Goal: Transaction & Acquisition: Purchase product/service

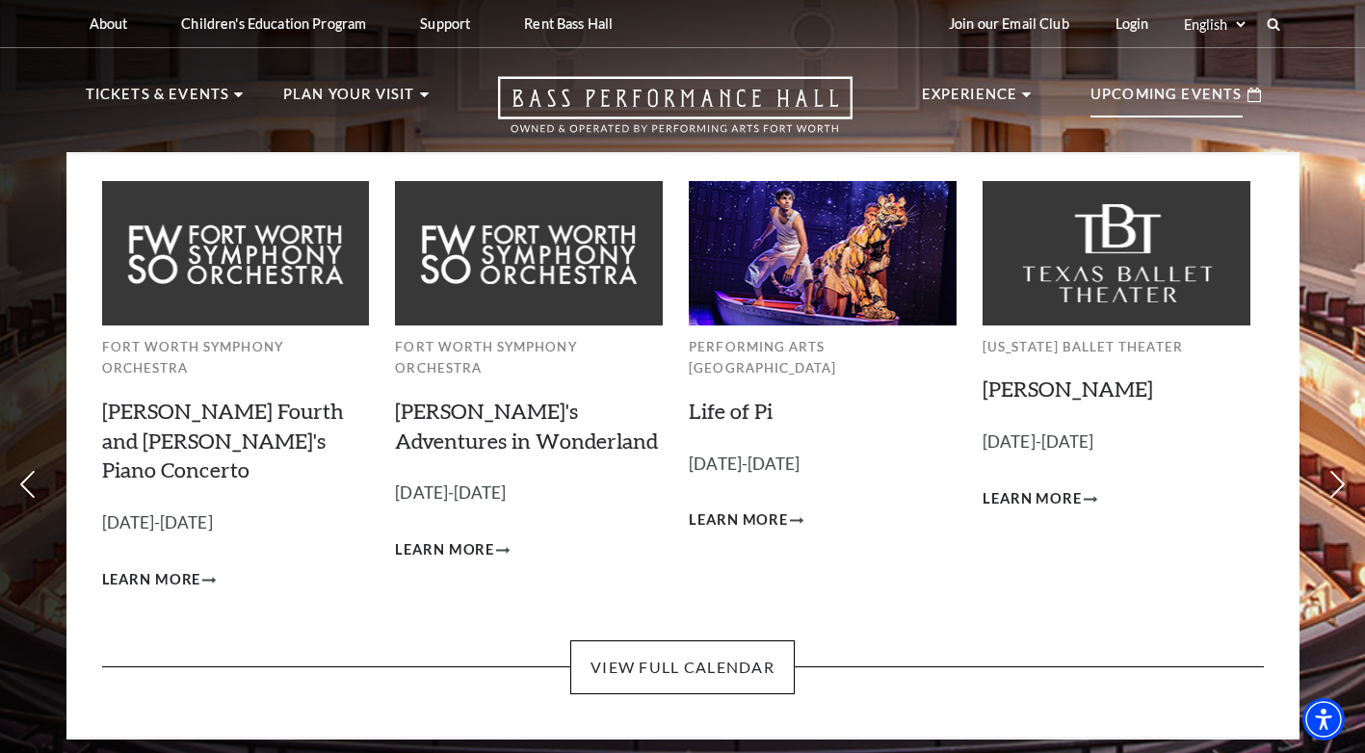
click at [1190, 96] on p "Upcoming Events" at bounding box center [1166, 100] width 152 height 35
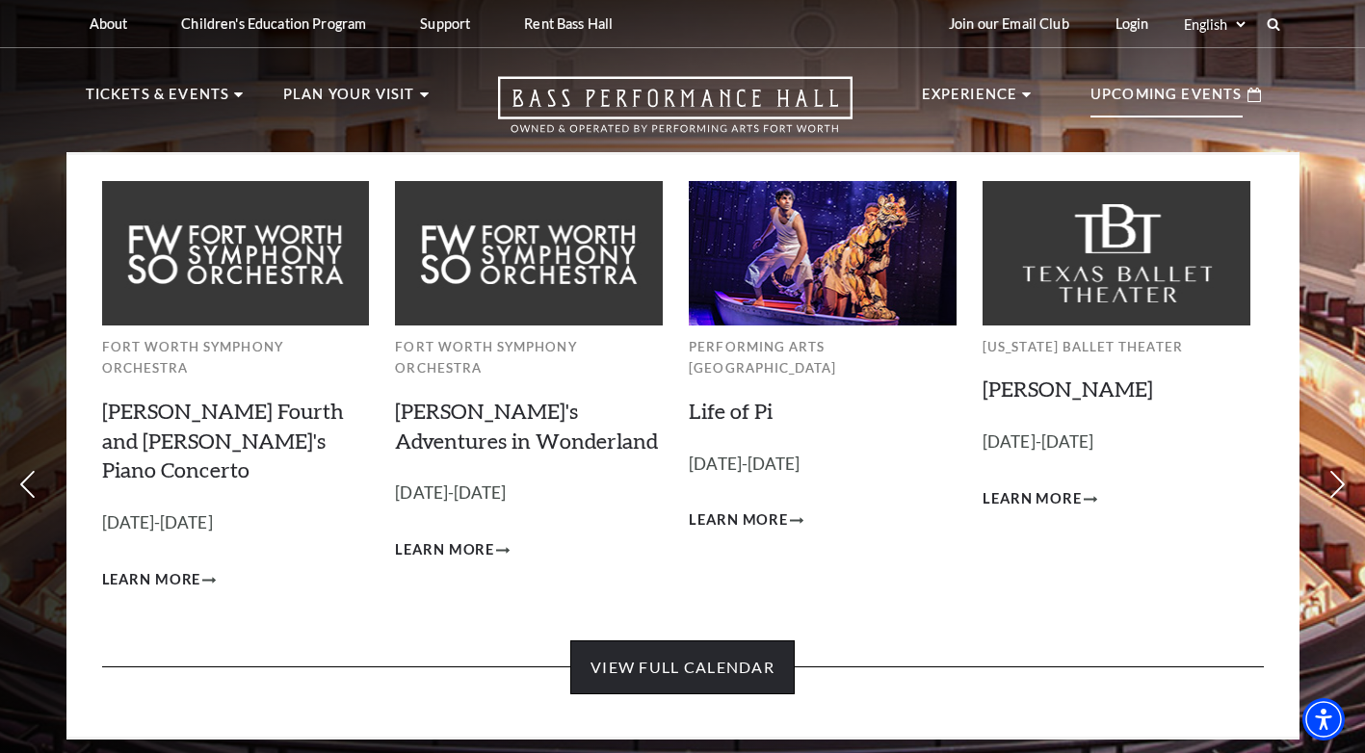
click at [698, 640] on link "View Full Calendar" at bounding box center [682, 667] width 224 height 54
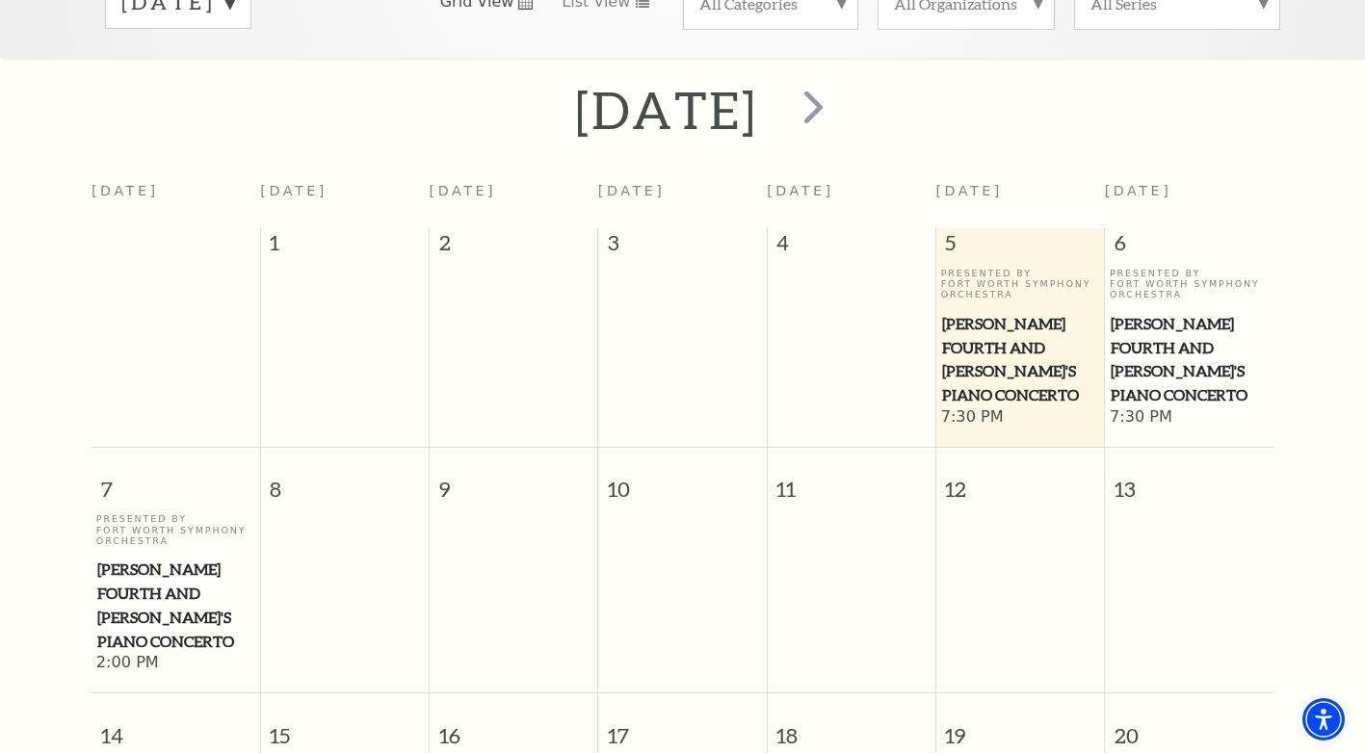
scroll to position [74, 0]
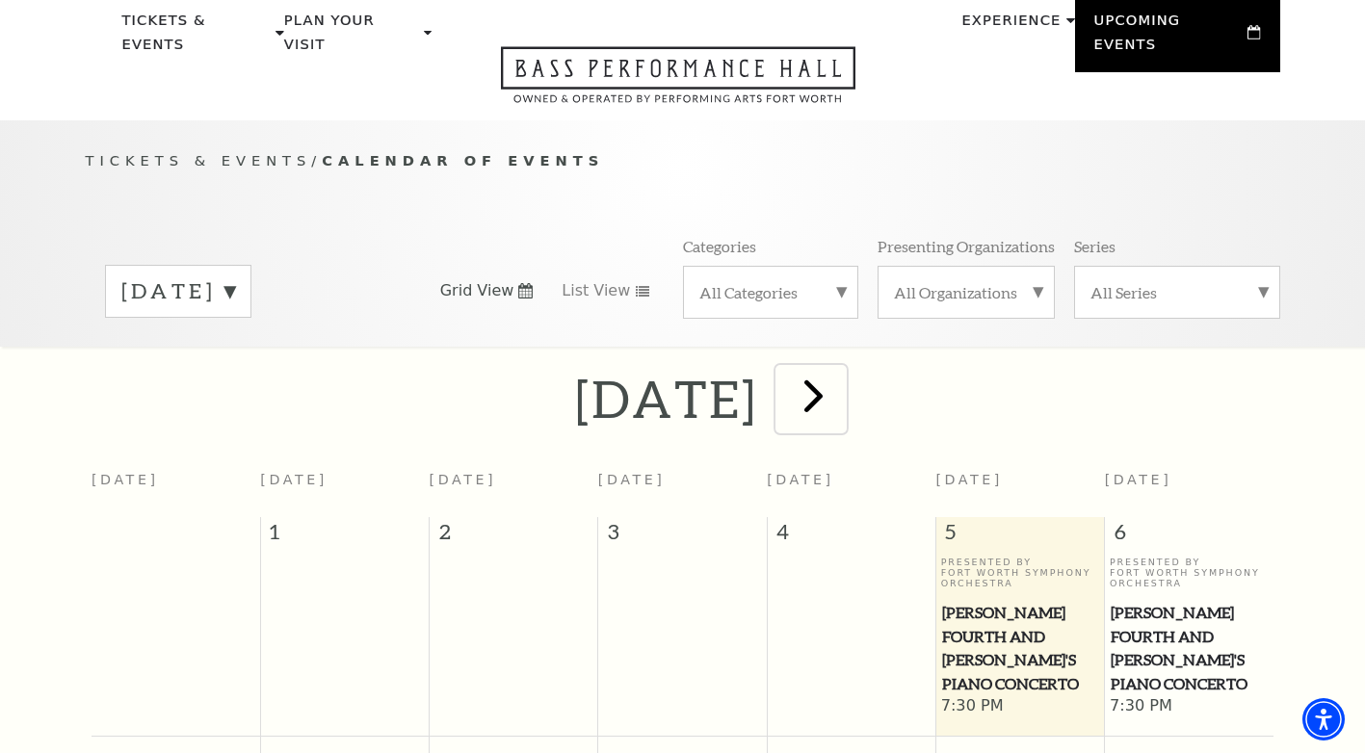
click at [841, 369] on span "next" at bounding box center [813, 395] width 55 height 55
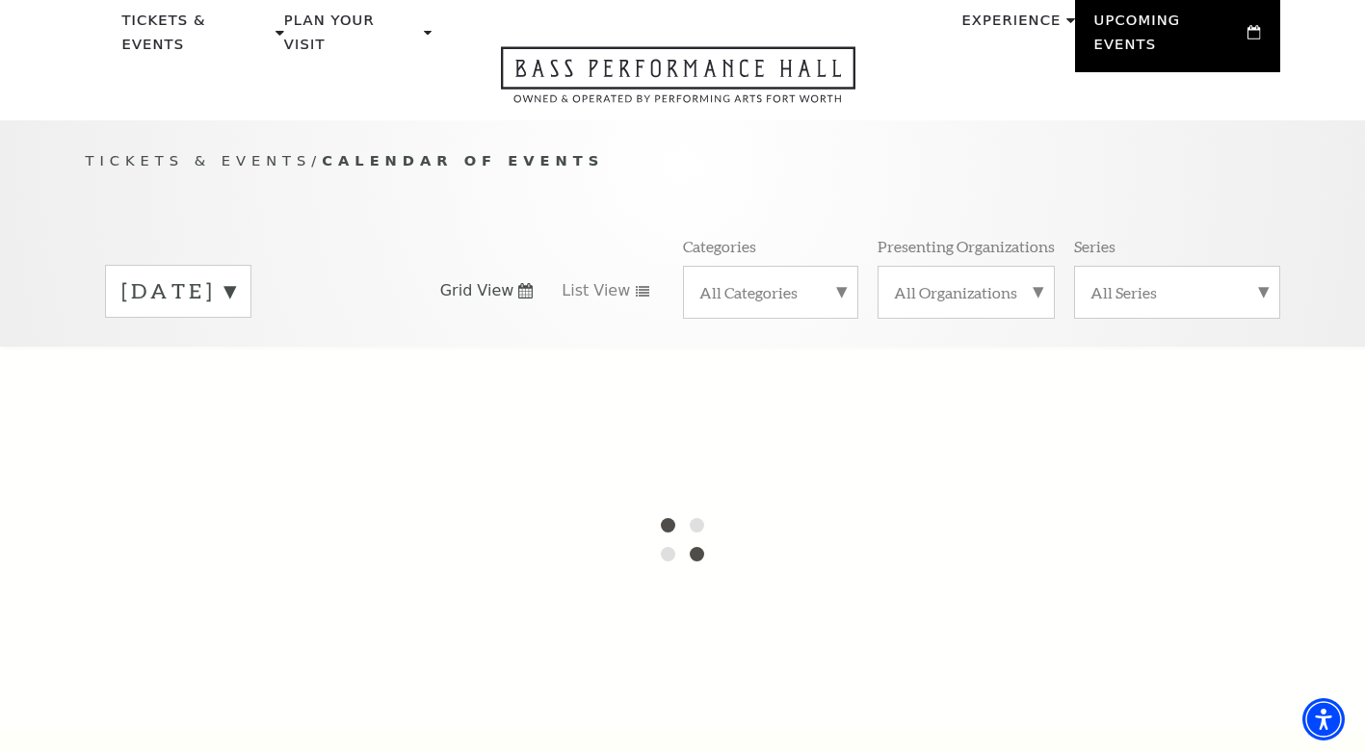
click at [235, 276] on label "September 2025" at bounding box center [178, 291] width 114 height 30
click at [235, 311] on label "October 2025" at bounding box center [178, 331] width 114 height 41
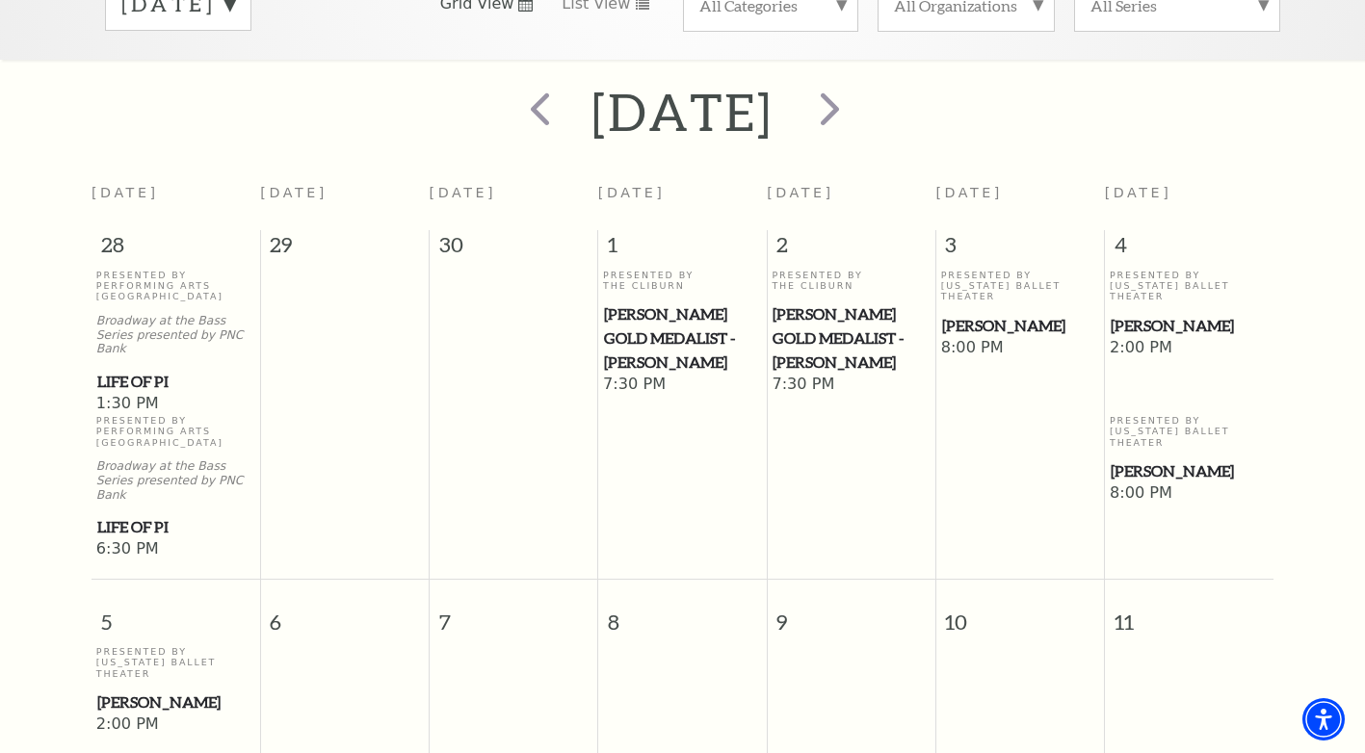
scroll to position [0, 0]
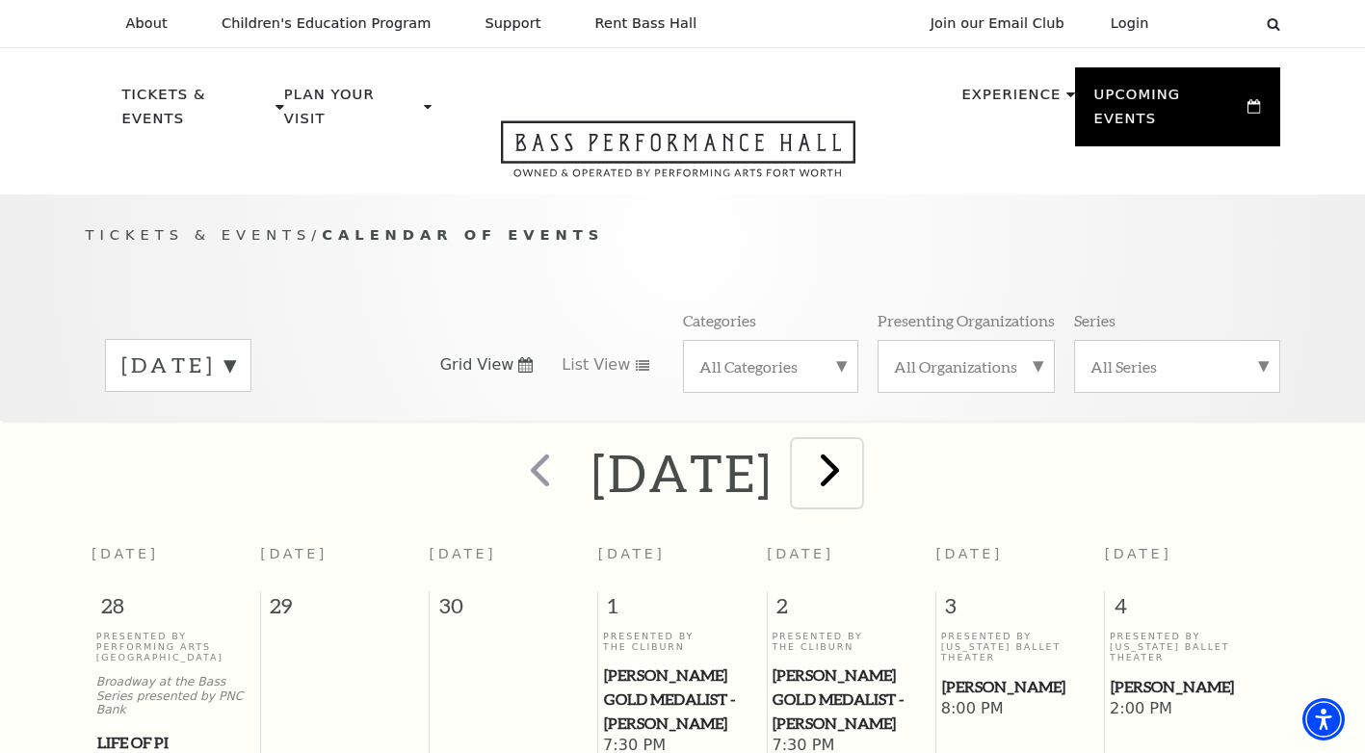
click at [857, 457] on span "next" at bounding box center [829, 469] width 55 height 55
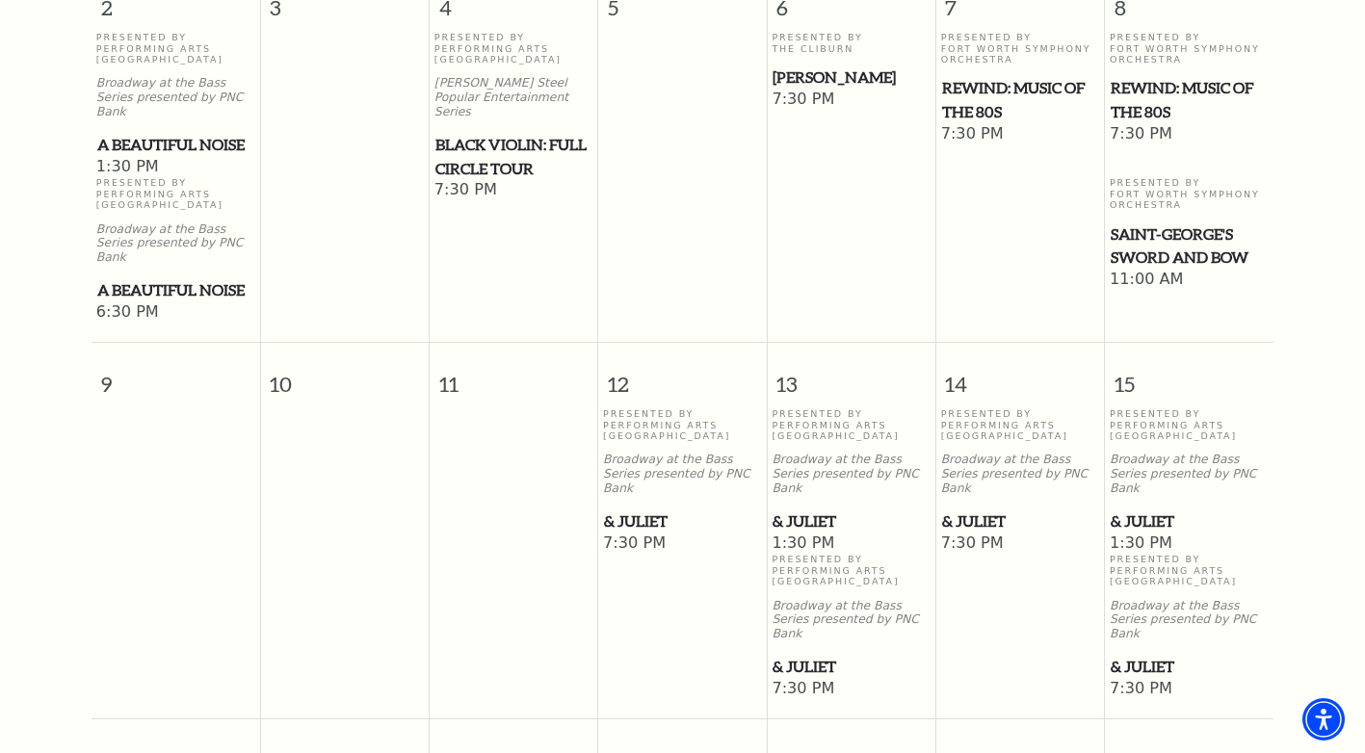
scroll to position [1037, 0]
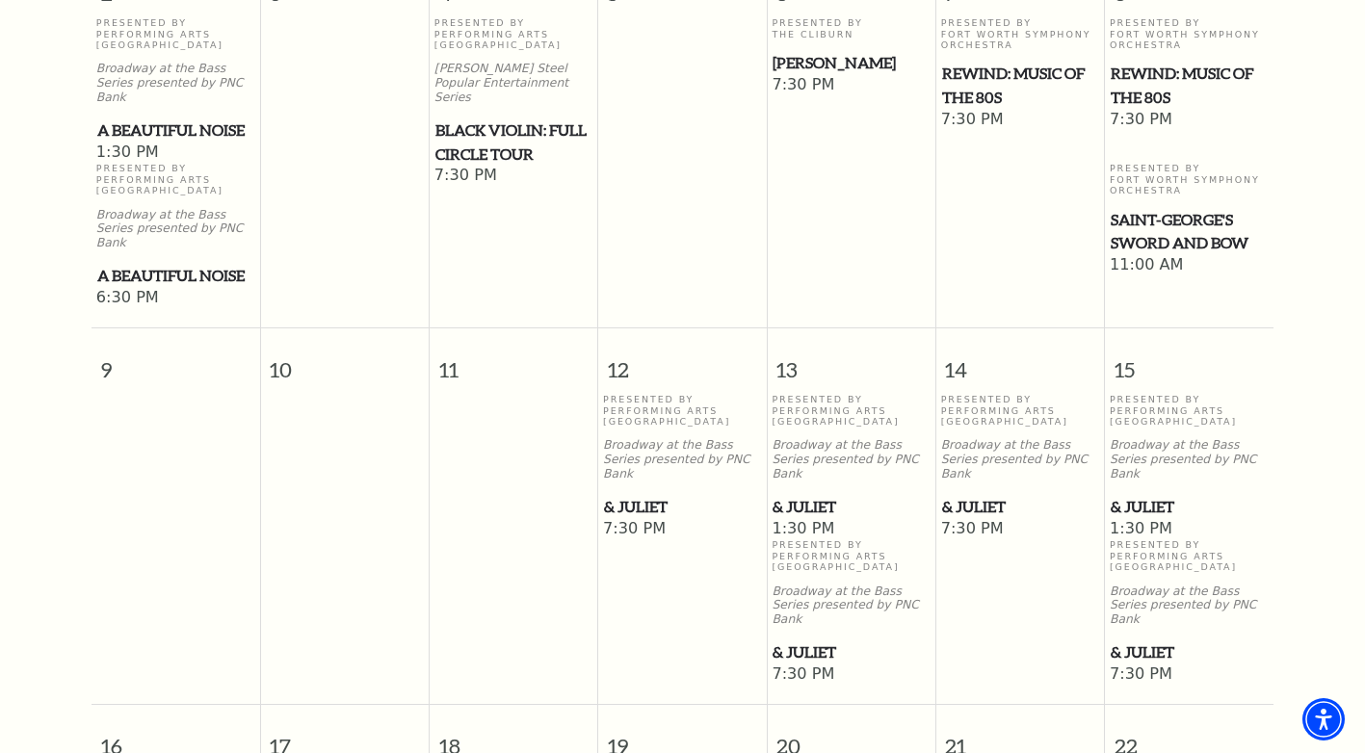
click at [981, 495] on span "& Juliet" at bounding box center [1020, 507] width 157 height 24
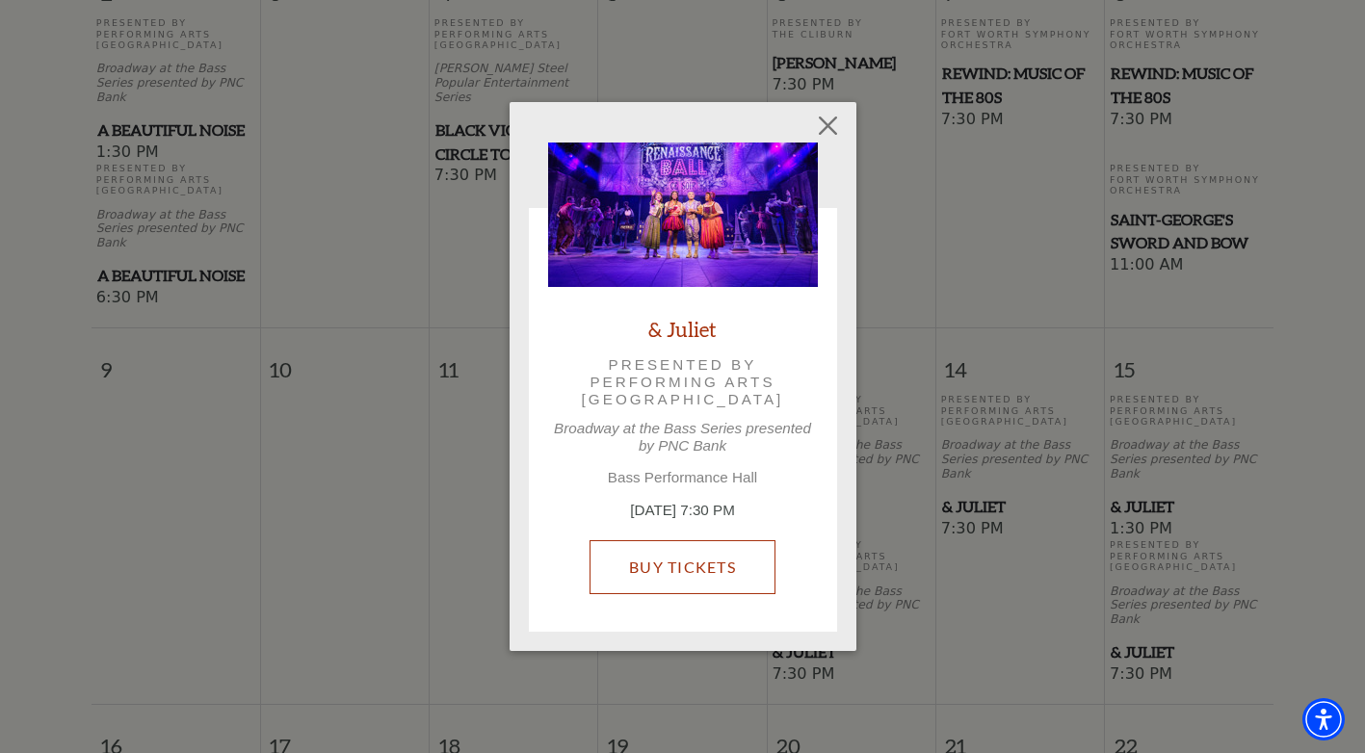
click at [702, 561] on link "Buy Tickets" at bounding box center [682, 567] width 186 height 54
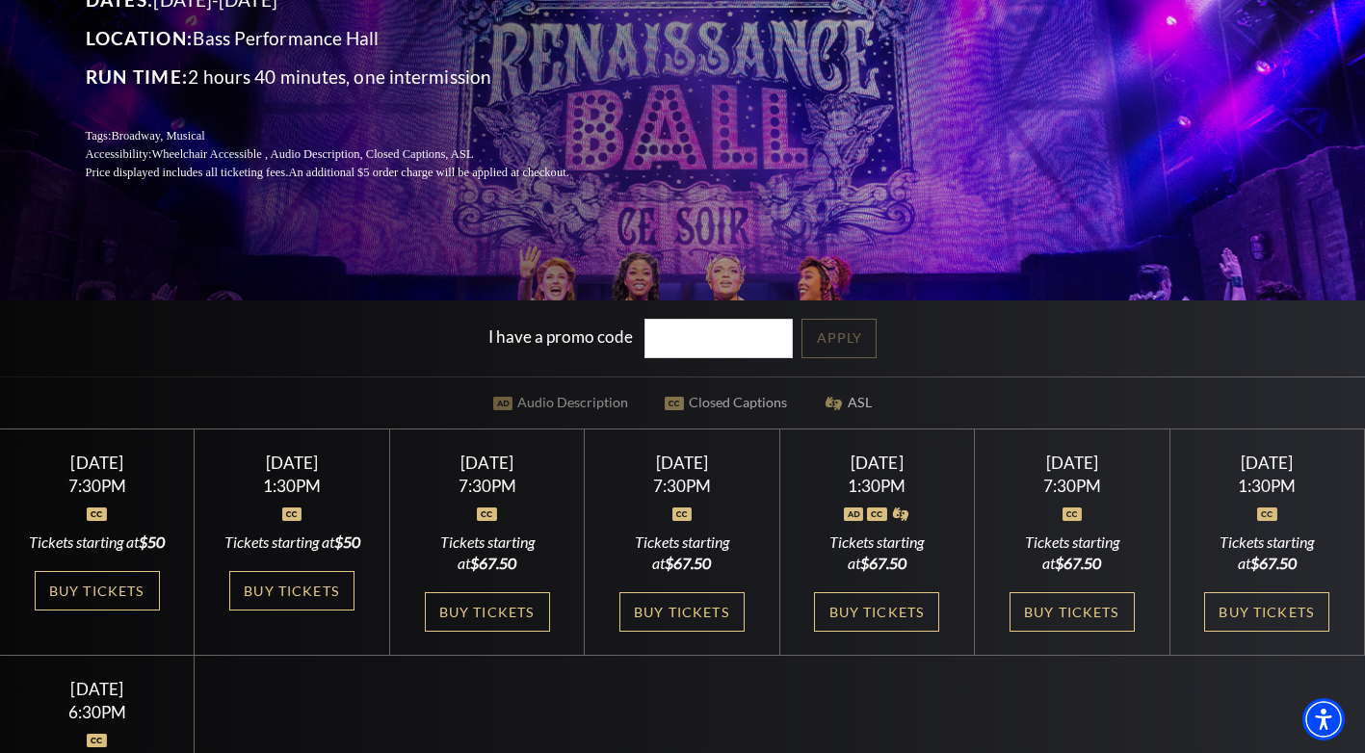
scroll to position [385, 0]
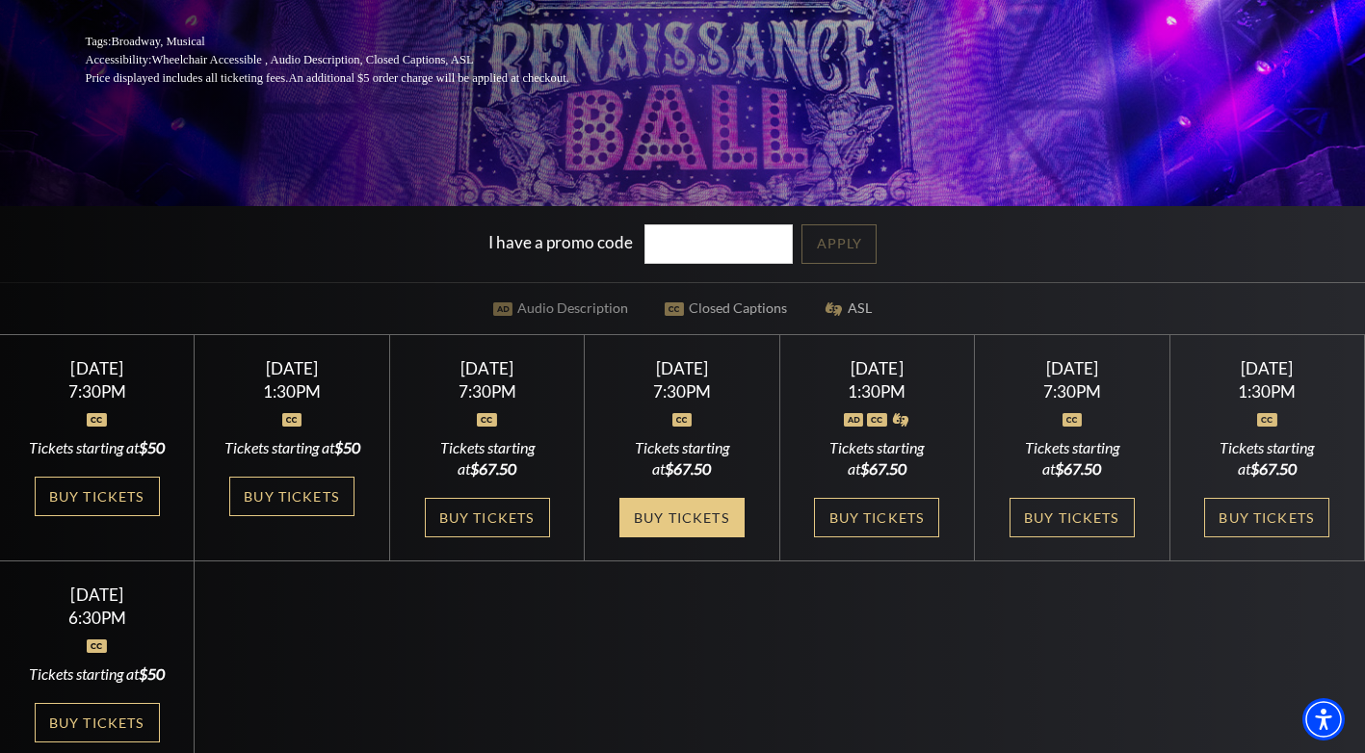
click at [708, 537] on link "Buy Tickets" at bounding box center [681, 517] width 125 height 39
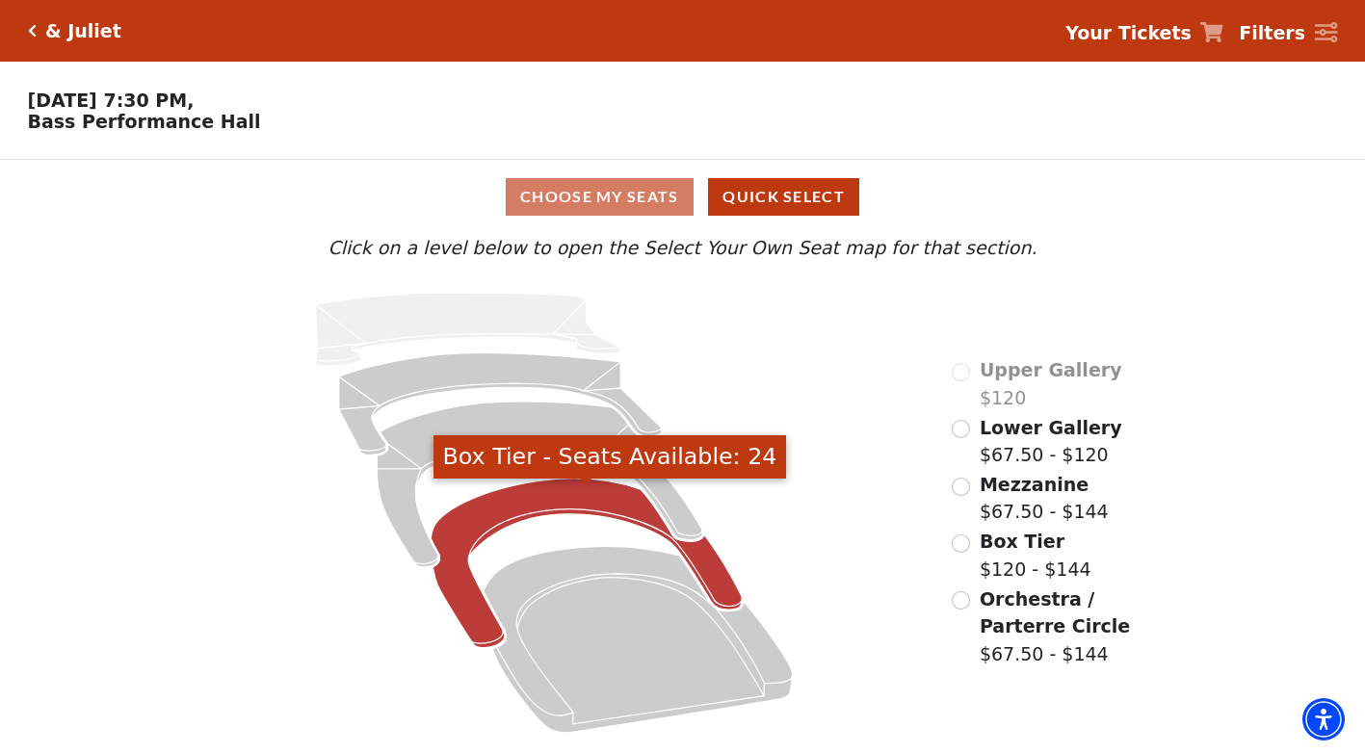
click at [519, 497] on icon "Box Tier - Seats Available: 24" at bounding box center [586, 563] width 311 height 169
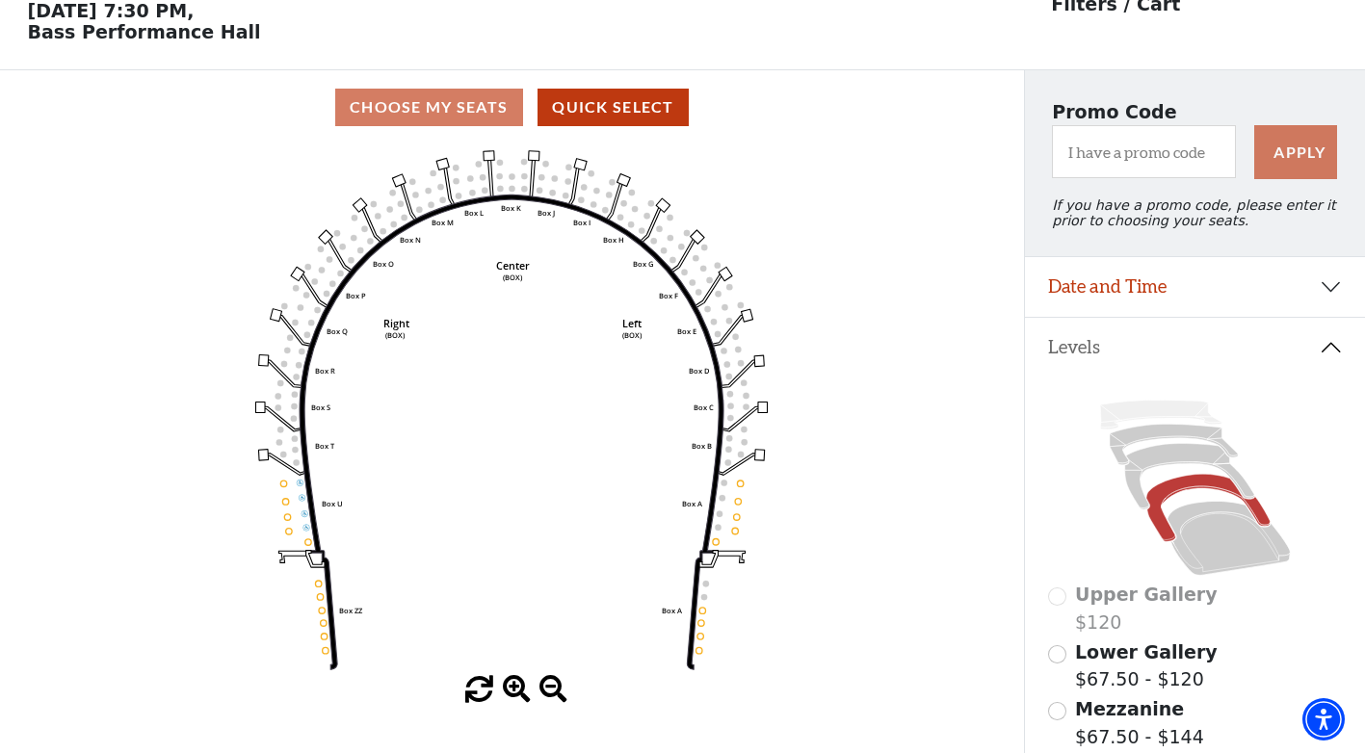
scroll to position [378, 0]
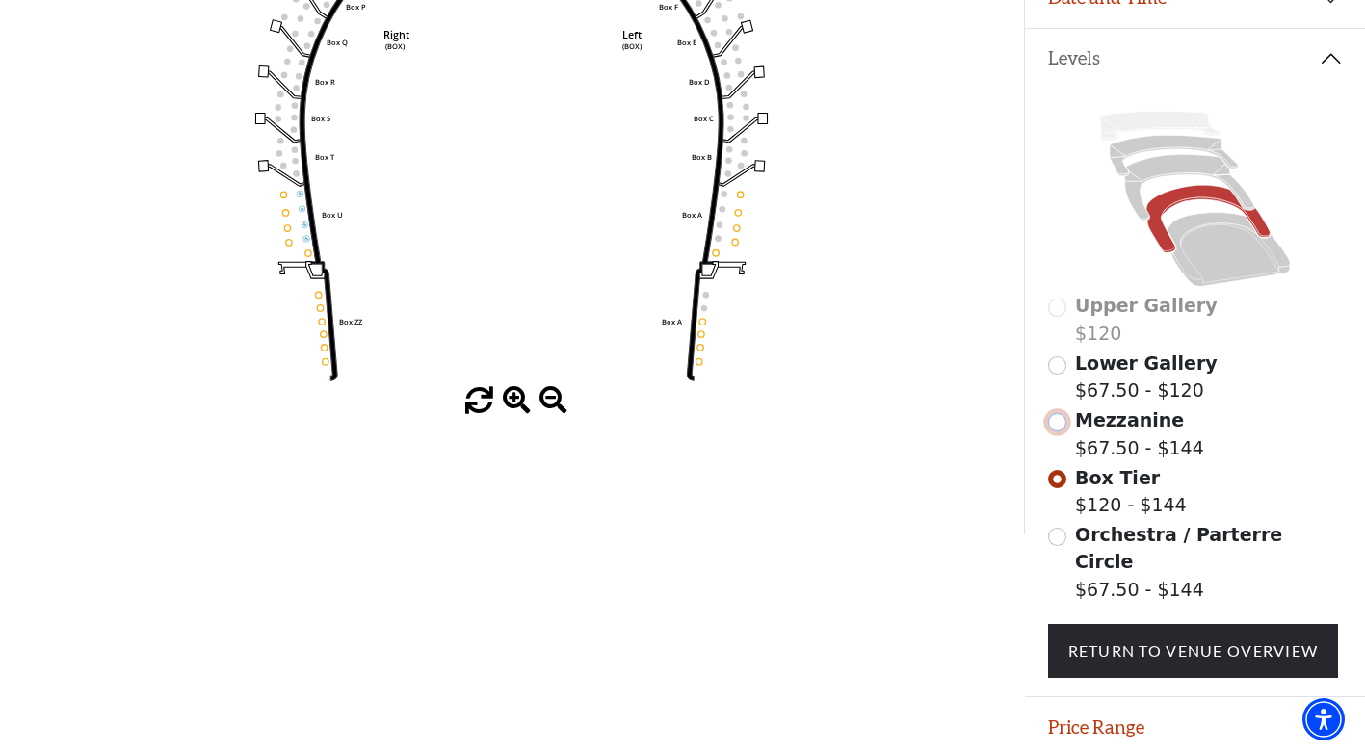
click at [1063, 431] on input "Mezzanine$67.50 - $144\a" at bounding box center [1057, 422] width 18 height 18
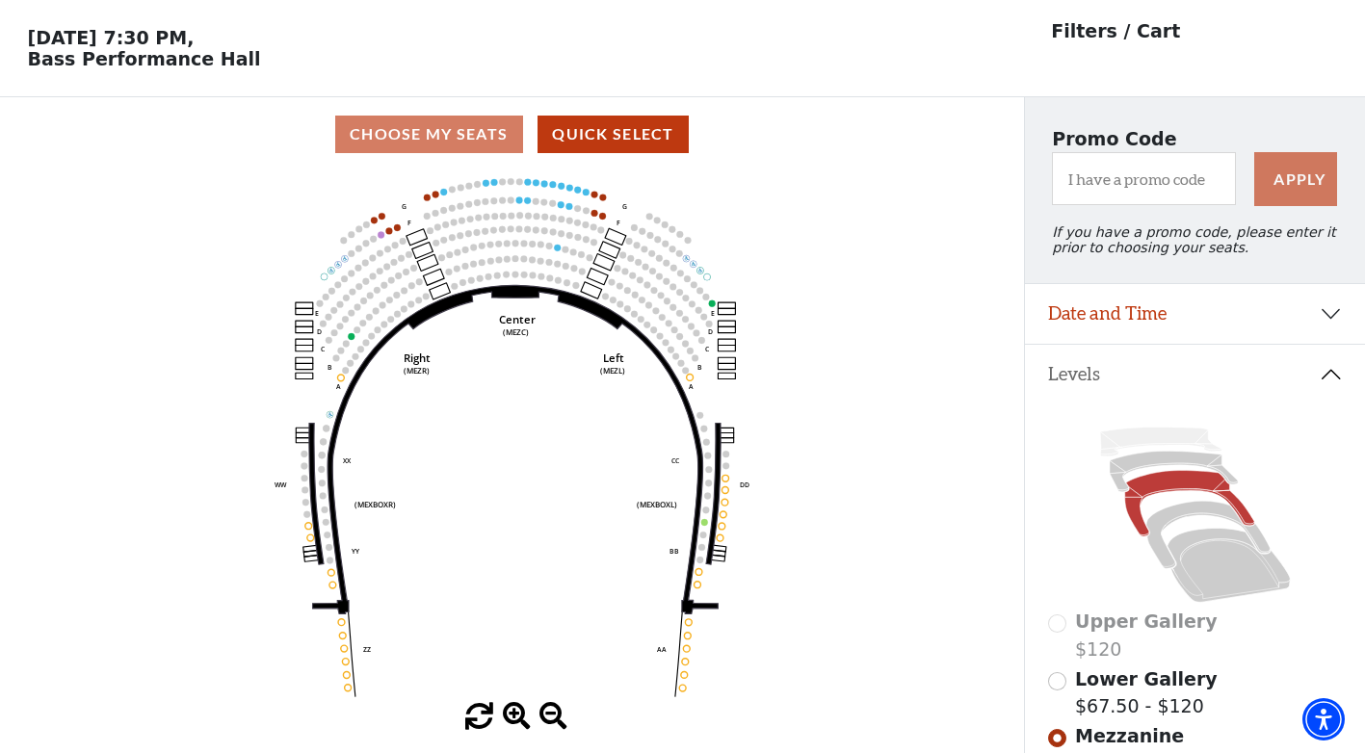
scroll to position [90, 0]
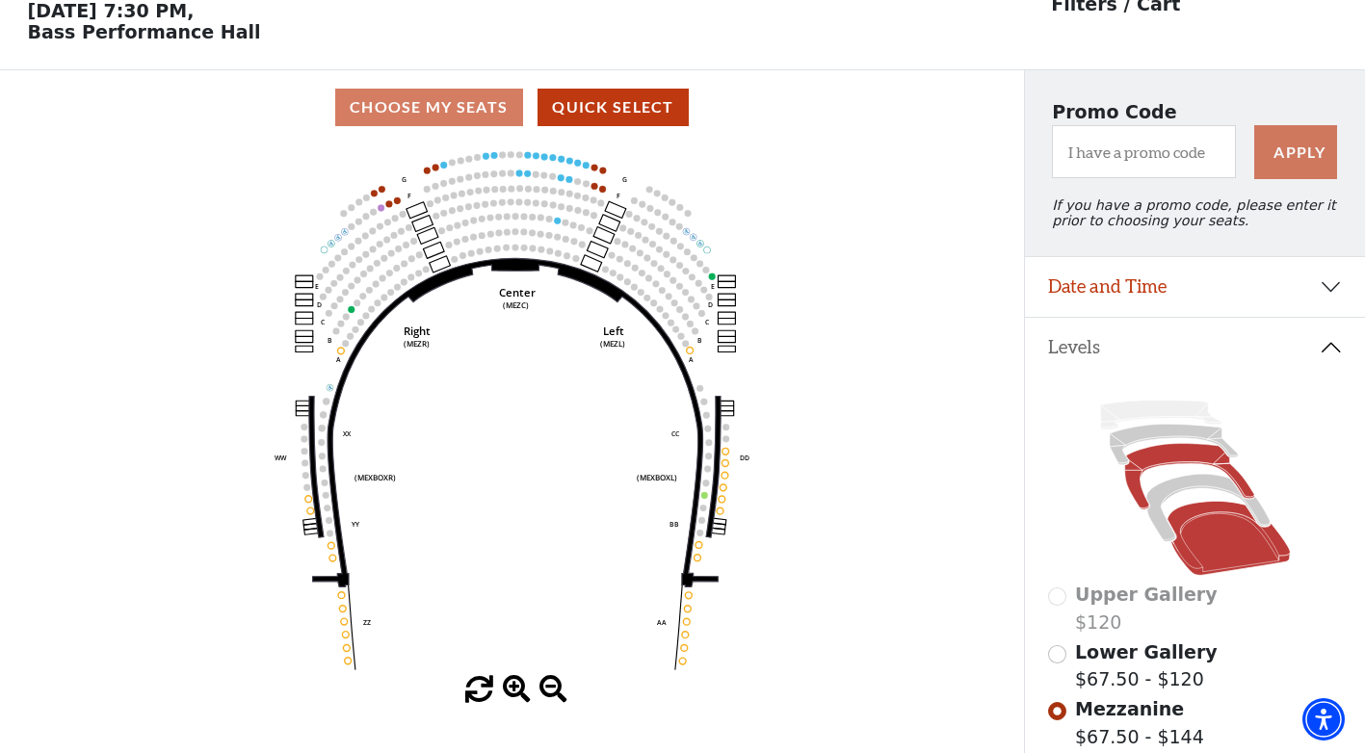
click at [1190, 539] on icon at bounding box center [1227, 539] width 123 height 74
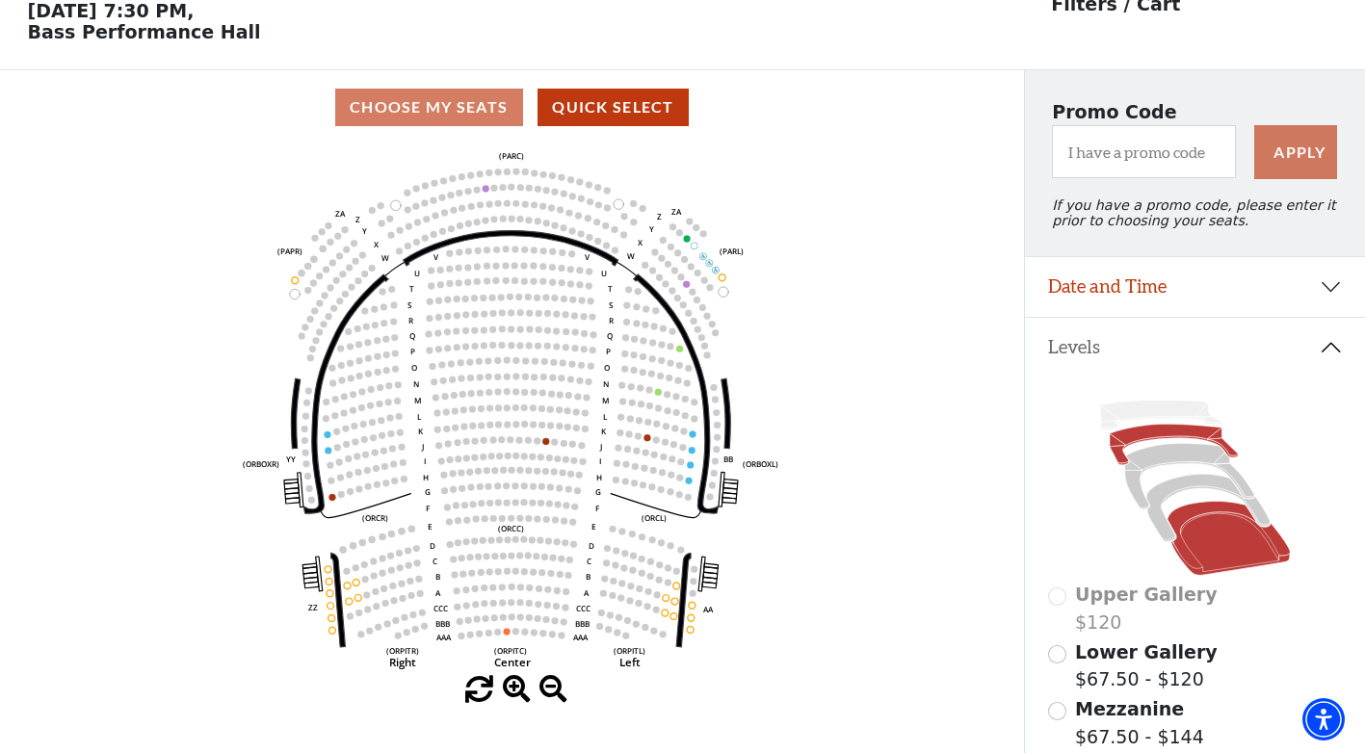
click at [1118, 453] on icon at bounding box center [1173, 445] width 128 height 40
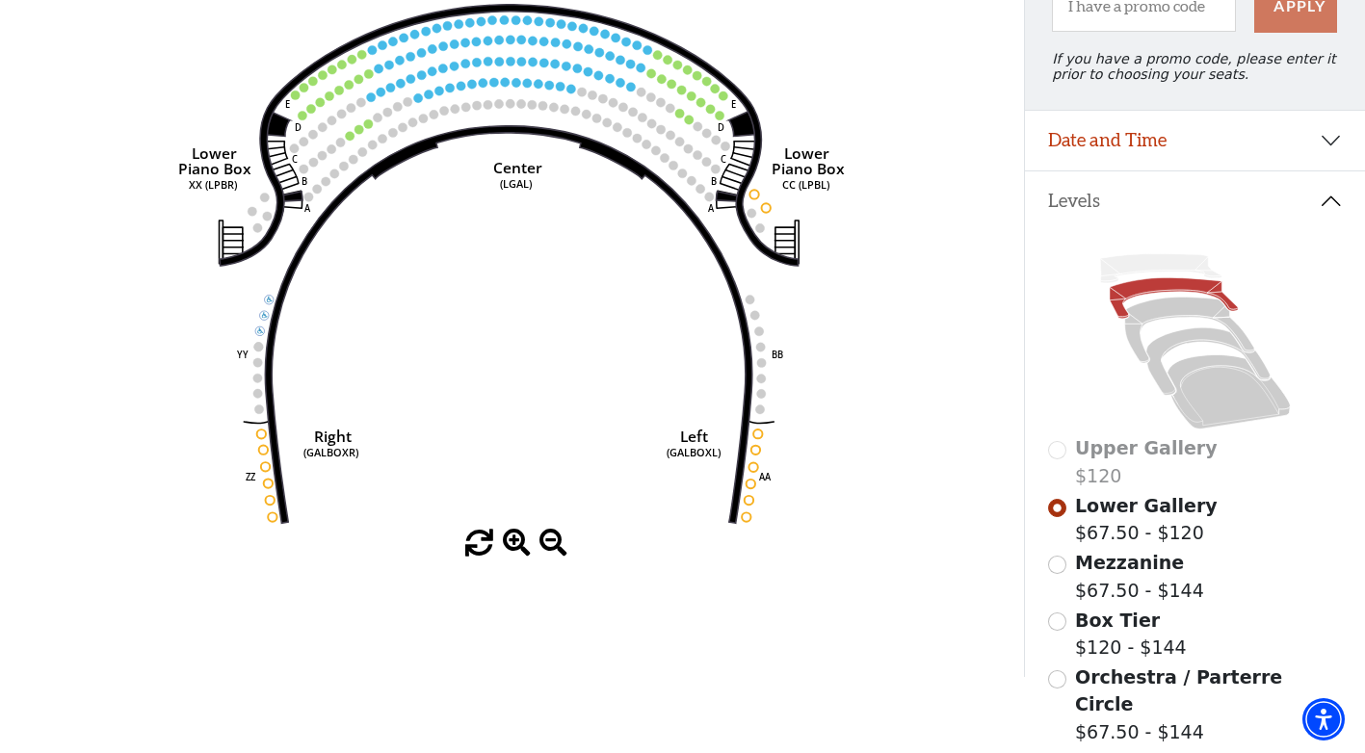
scroll to position [0, 0]
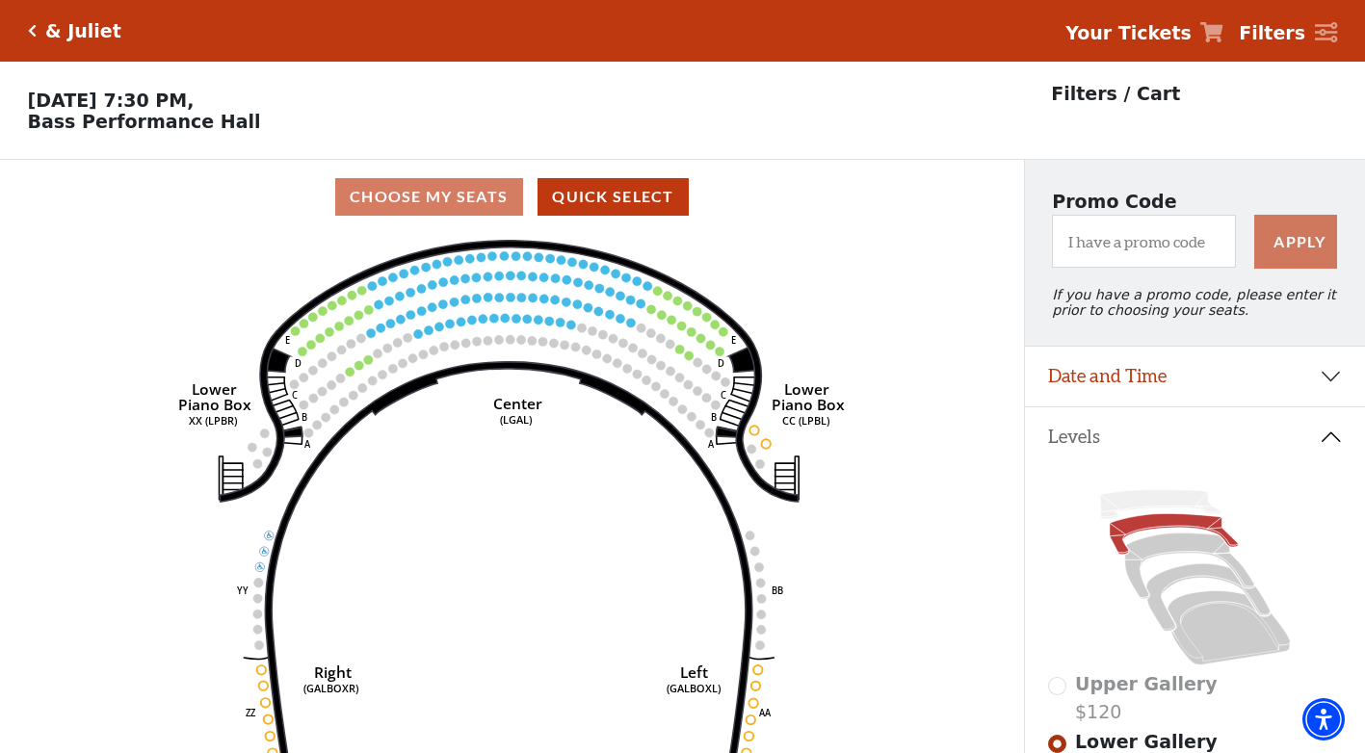
click at [441, 196] on div "Choose My Seats Quick Select" at bounding box center [512, 197] width 1024 height 38
click at [433, 210] on div "Choose My Seats Quick Select" at bounding box center [512, 197] width 1024 height 38
click at [596, 213] on button "Quick Select" at bounding box center [612, 197] width 151 height 38
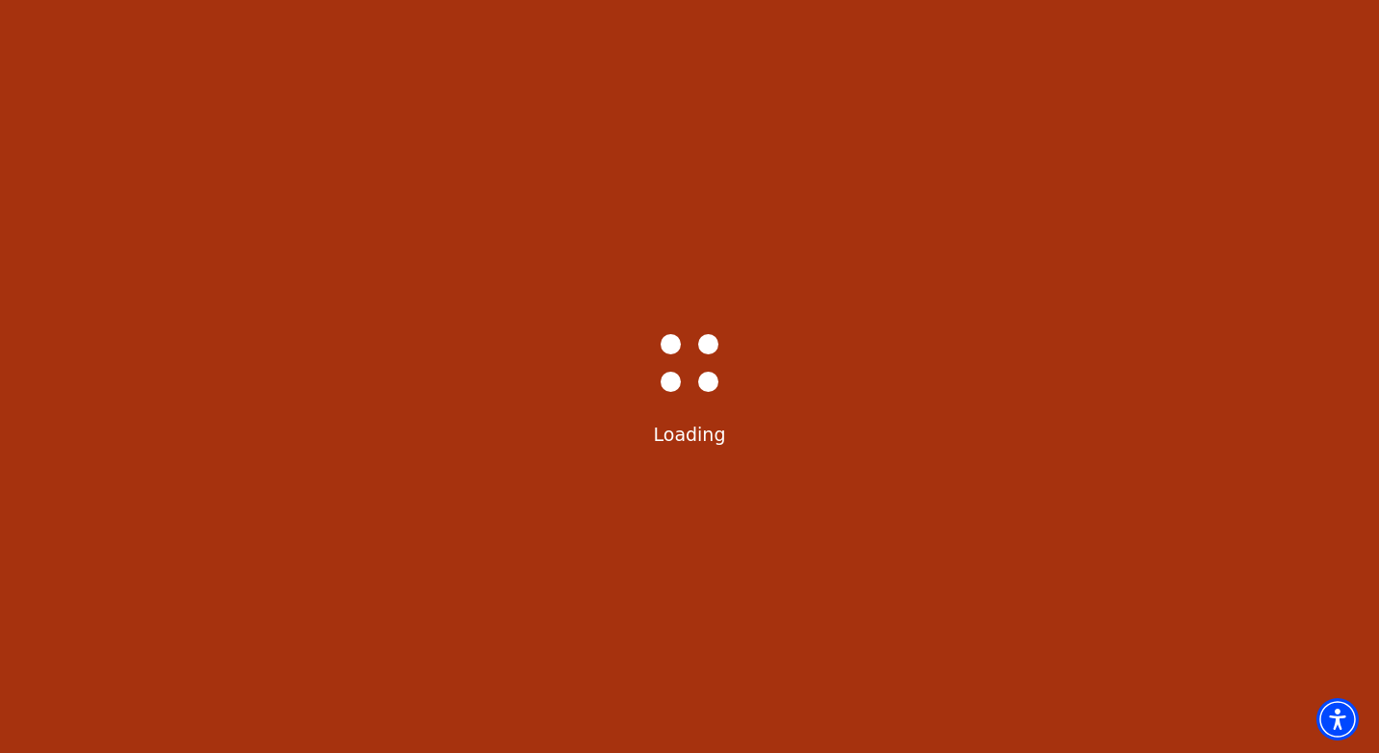
select select "6231"
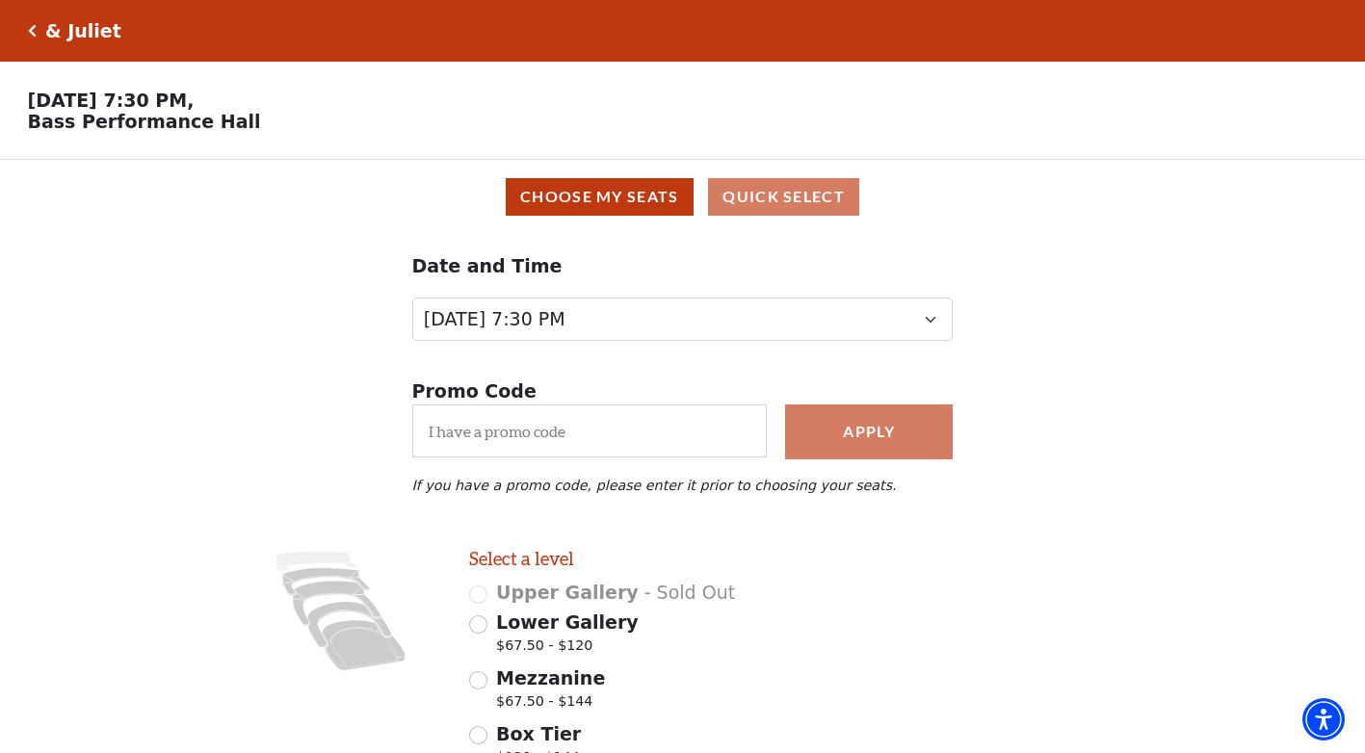
click at [25, 48] on div "& Juliet Your Tickets Filters" at bounding box center [682, 31] width 1365 height 62
click at [28, 36] on icon "Click here to go back to filters" at bounding box center [32, 30] width 9 height 13
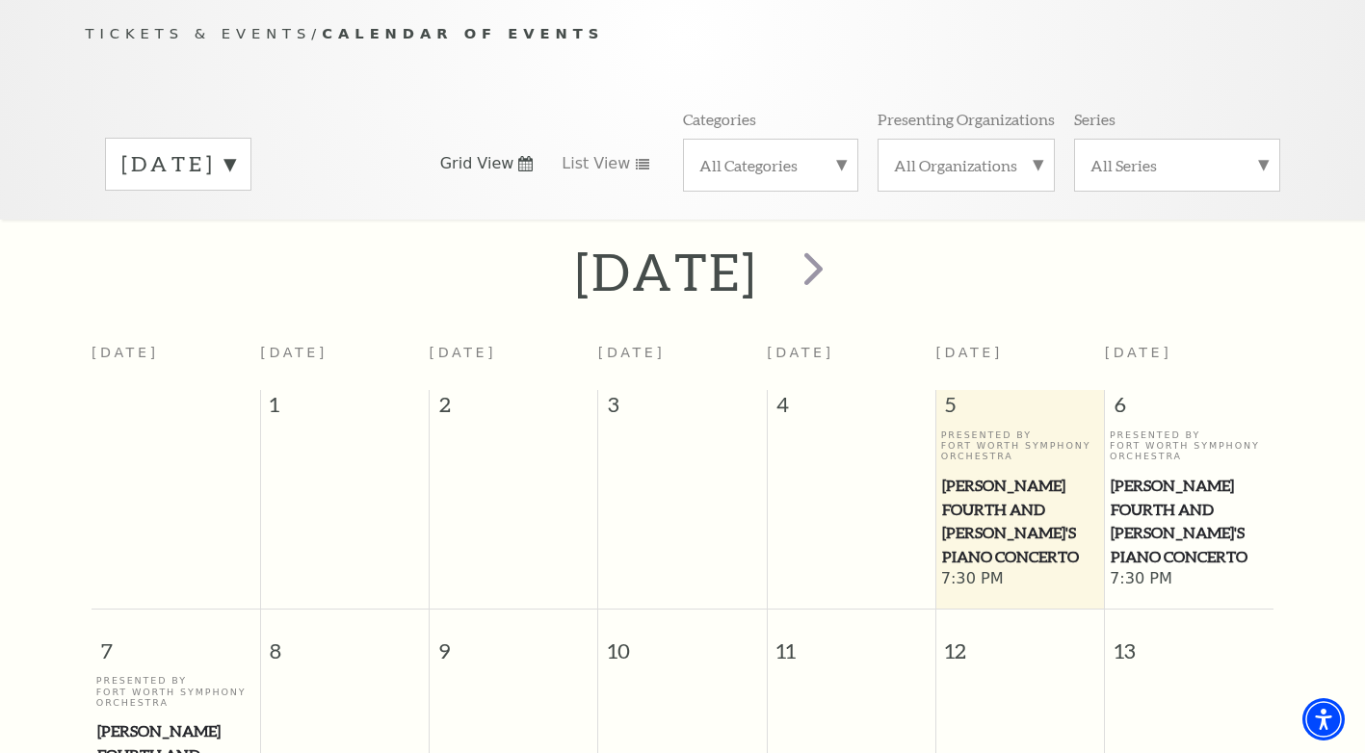
scroll to position [170, 0]
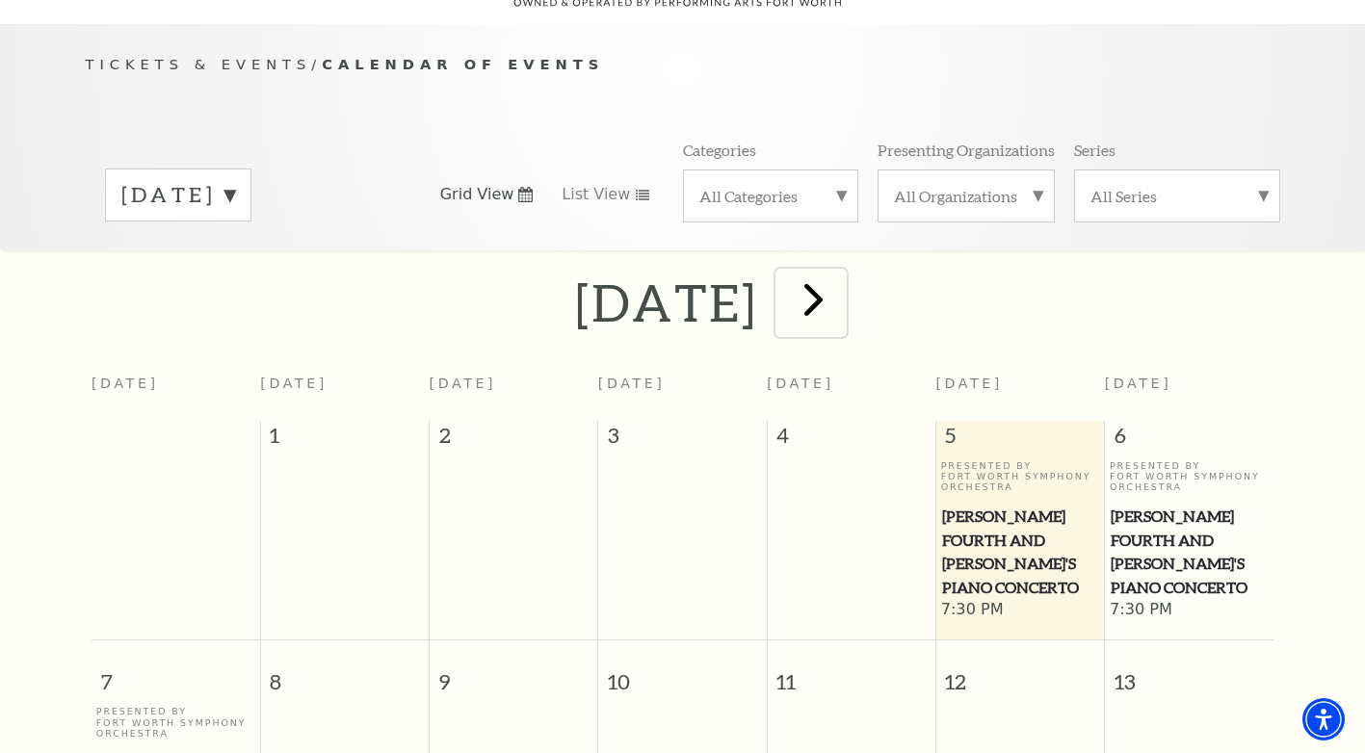
click at [841, 282] on span "next" at bounding box center [813, 299] width 55 height 55
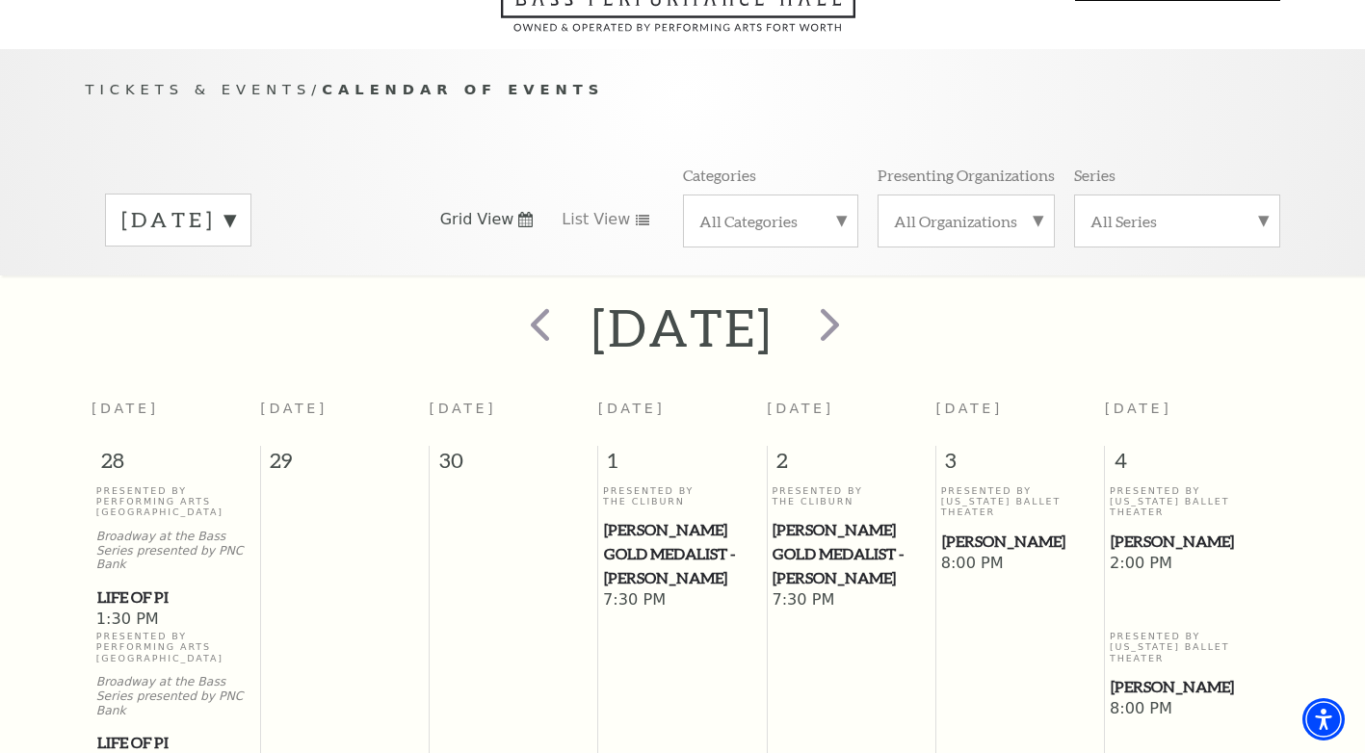
scroll to position [0, 0]
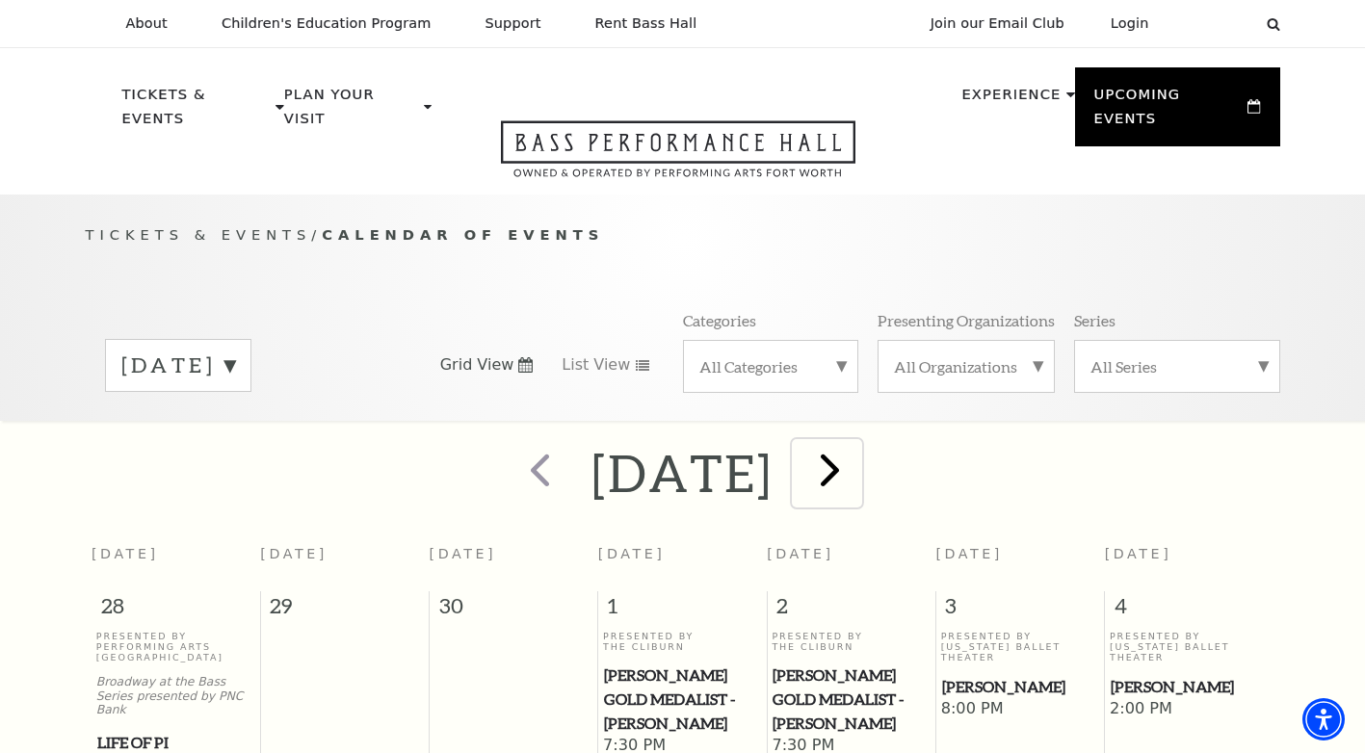
click at [857, 444] on span "next" at bounding box center [829, 469] width 55 height 55
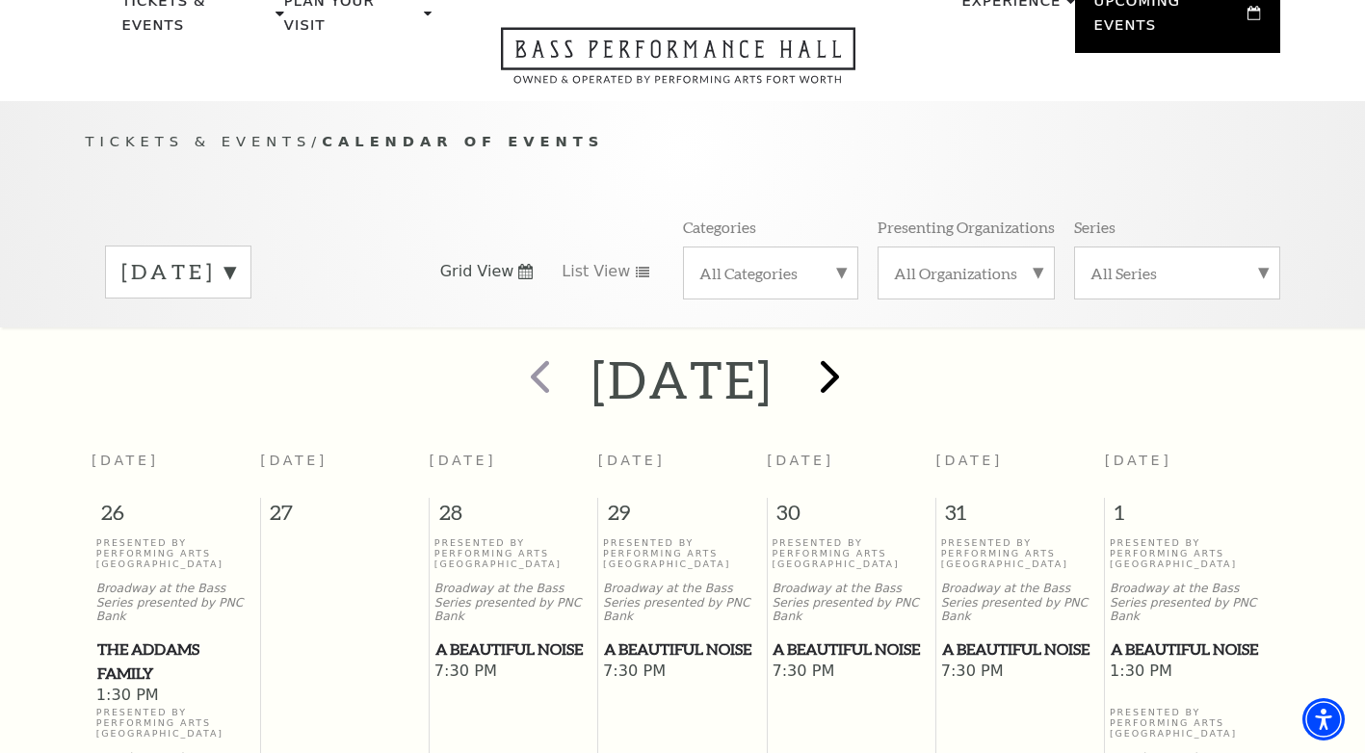
scroll to position [170, 0]
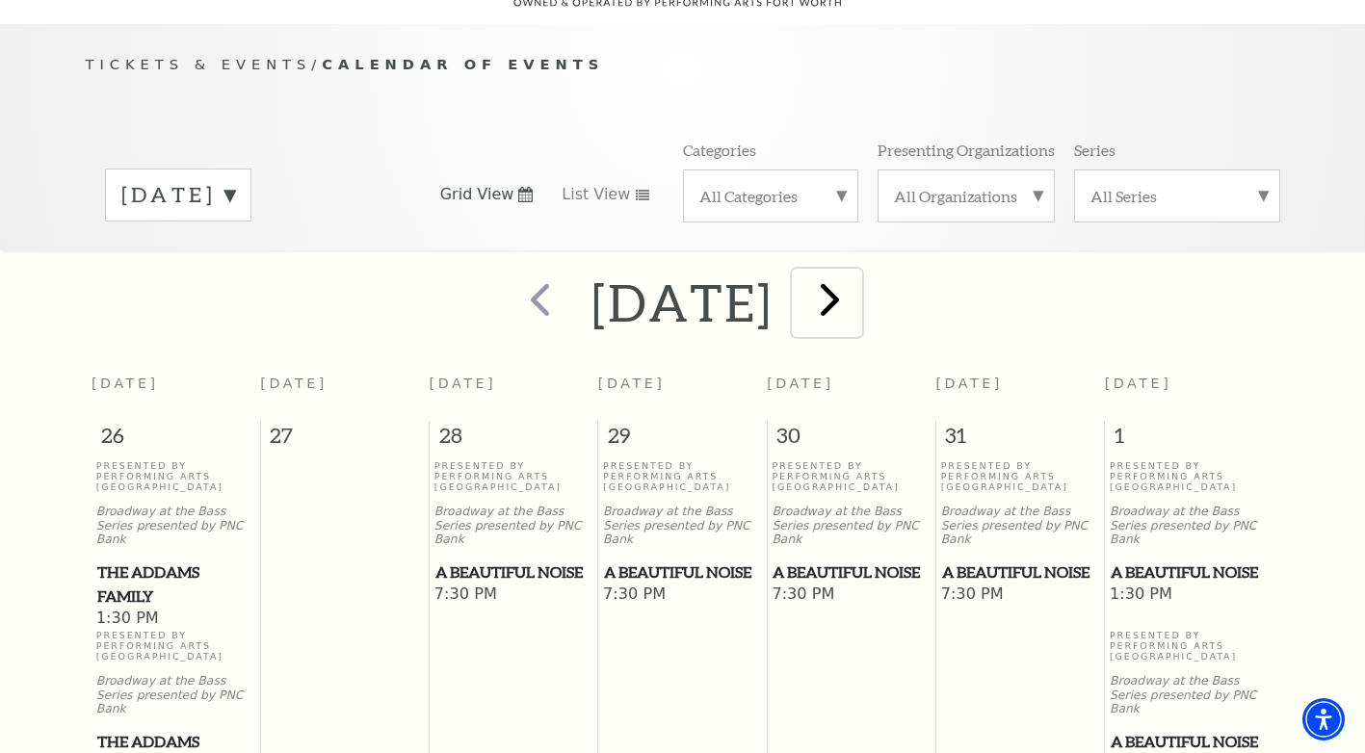
click at [857, 283] on span "next" at bounding box center [829, 299] width 55 height 55
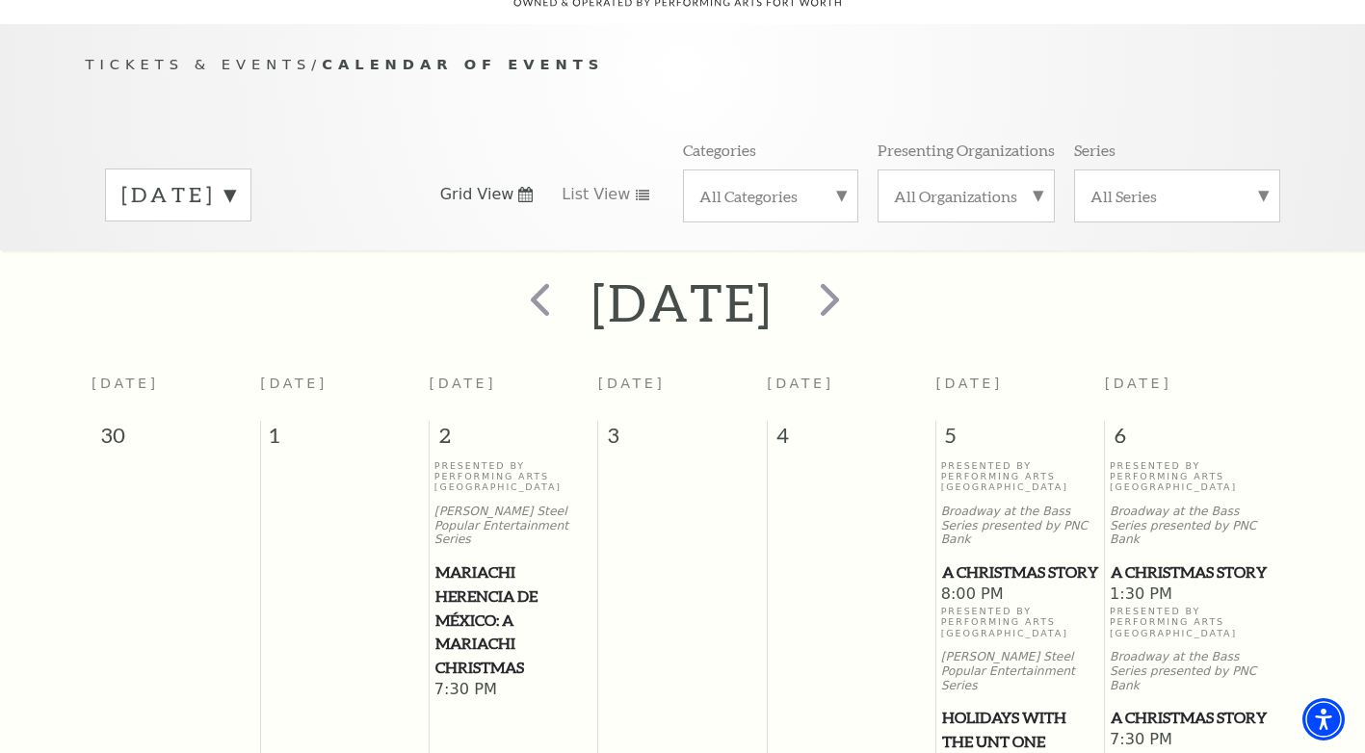
click at [959, 561] on span "A Christmas Story" at bounding box center [1020, 573] width 157 height 24
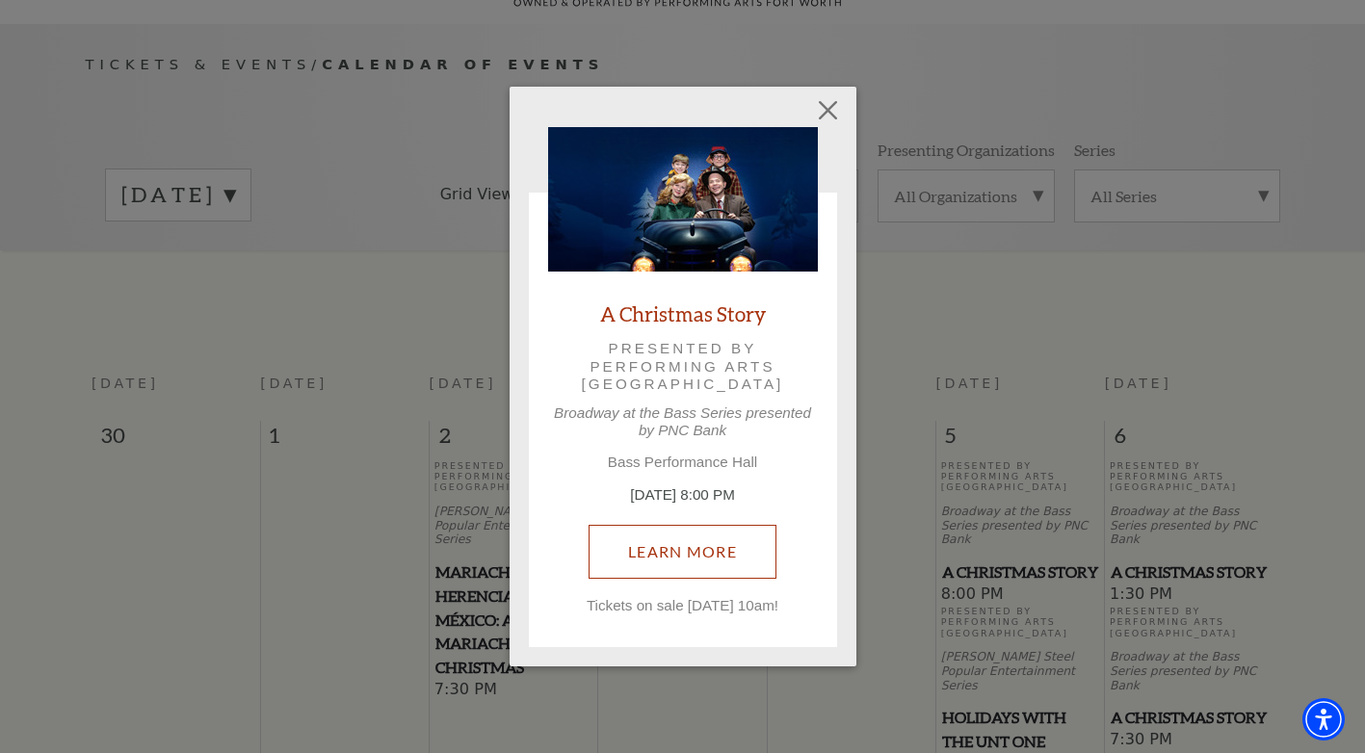
click at [736, 558] on link "Learn More" at bounding box center [682, 552] width 188 height 54
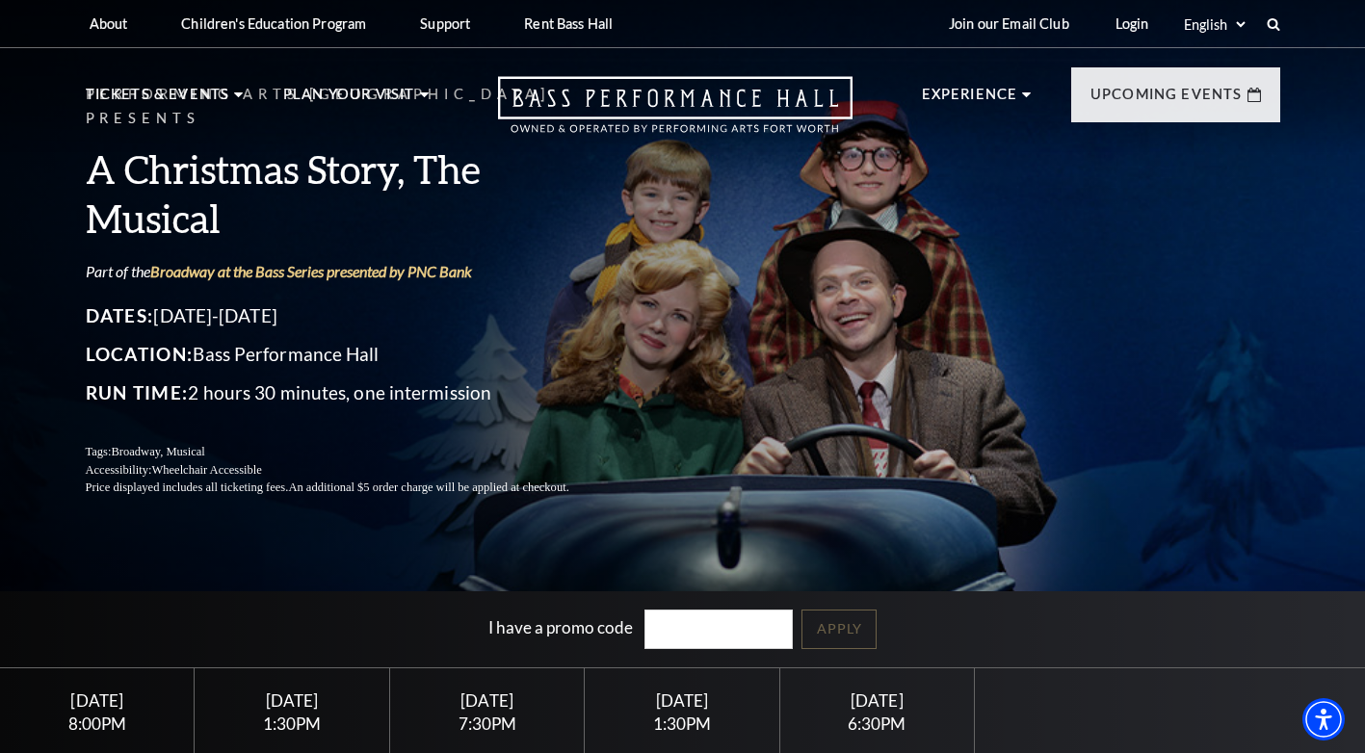
scroll to position [193, 0]
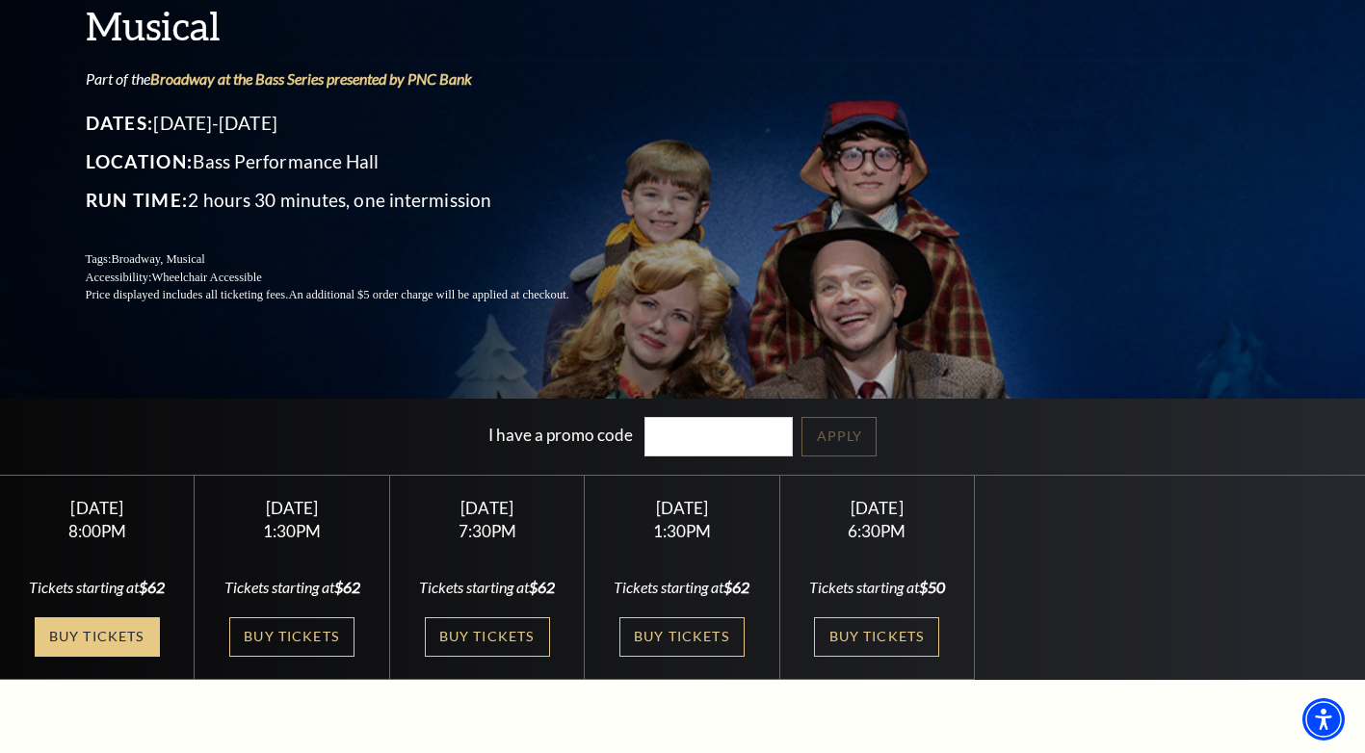
click at [127, 645] on link "Buy Tickets" at bounding box center [97, 636] width 125 height 39
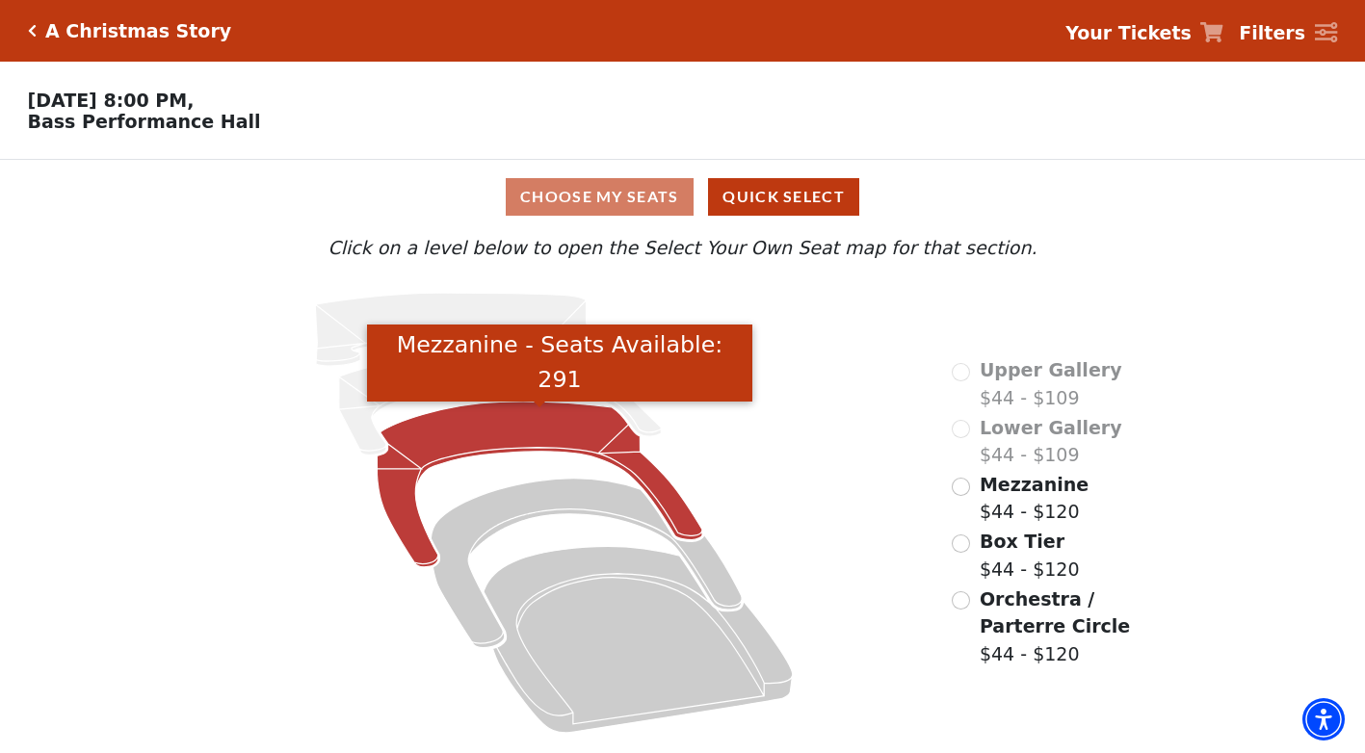
scroll to position [2, 0]
click at [507, 427] on icon "Mezzanine - Seats Available: 291" at bounding box center [541, 485] width 326 height 166
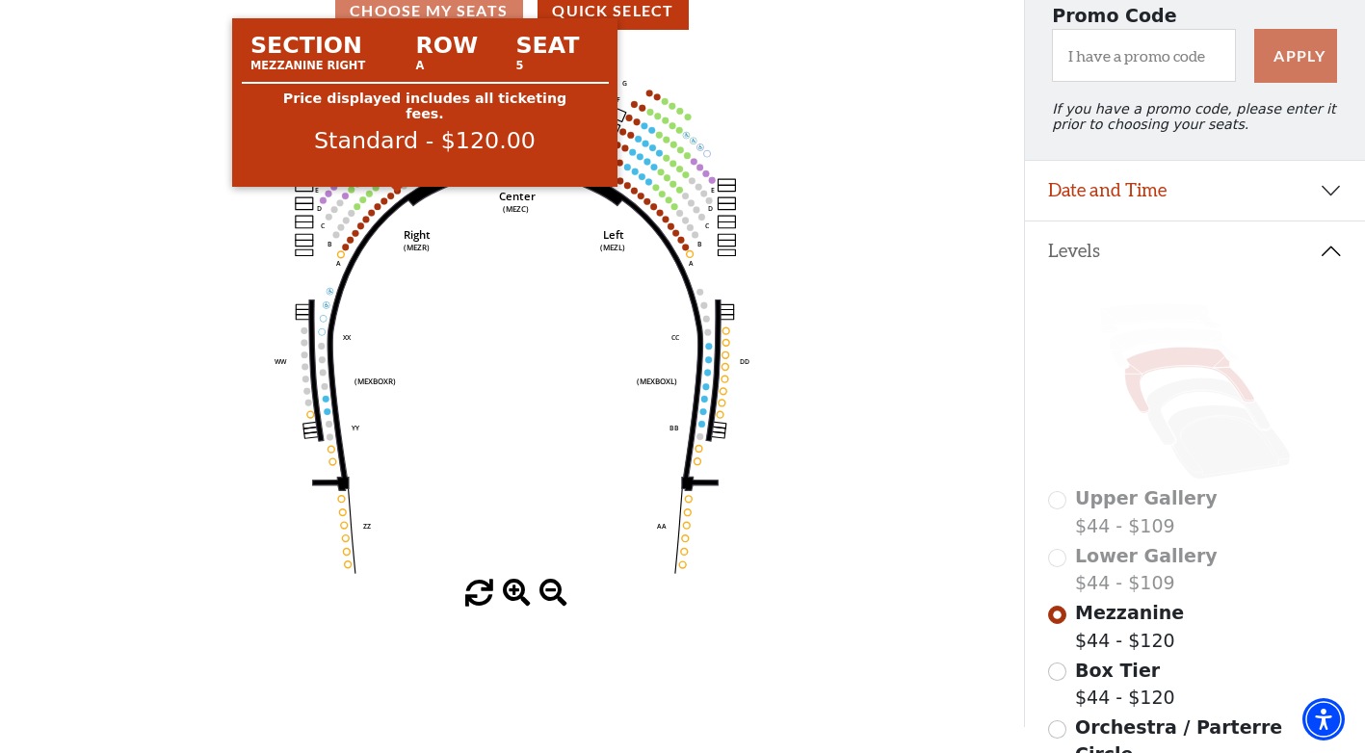
scroll to position [0, 0]
